Goal: Transaction & Acquisition: Purchase product/service

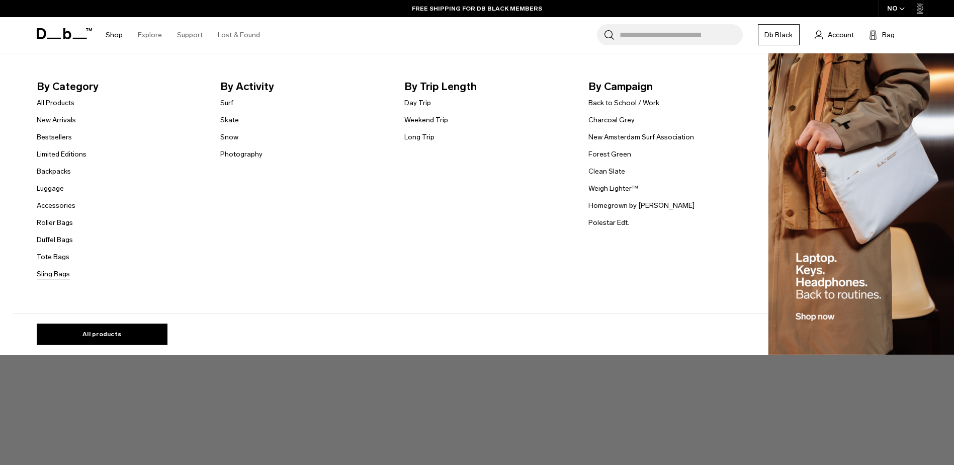
click at [62, 272] on link "Sling Bags" at bounding box center [53, 273] width 33 height 11
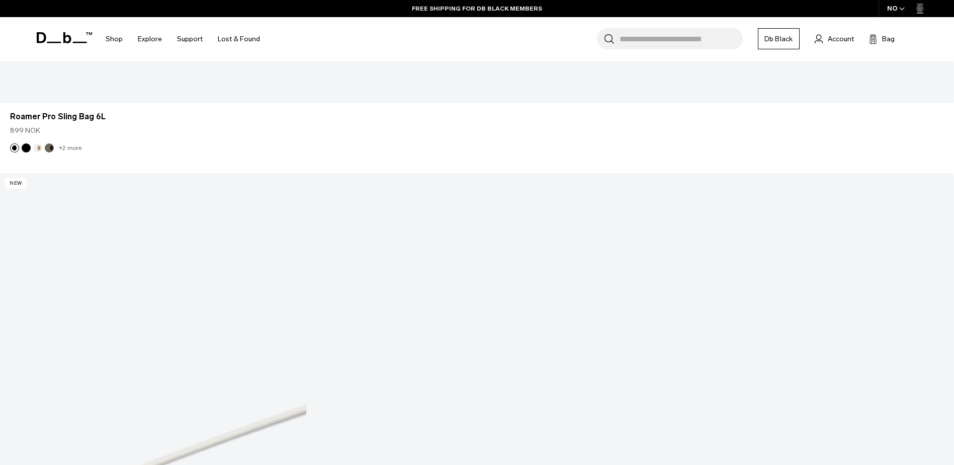
scroll to position [1257, 0]
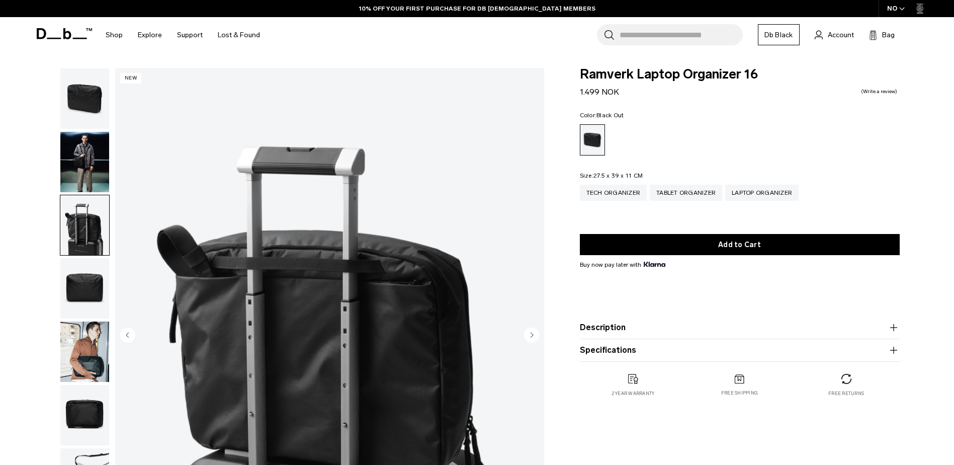
click at [531, 335] on icon "Next slide" at bounding box center [531, 334] width 3 height 5
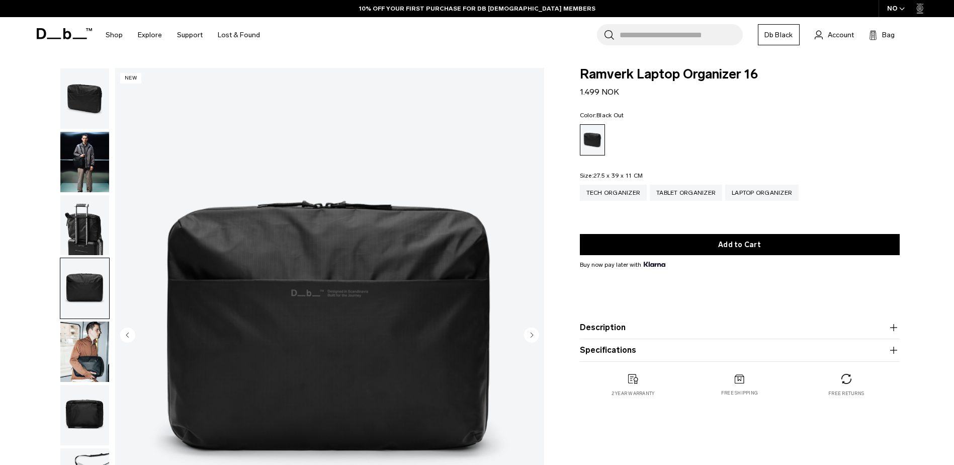
click at [531, 335] on icon "Next slide" at bounding box center [531, 334] width 3 height 5
